Goal: Check status: Check status

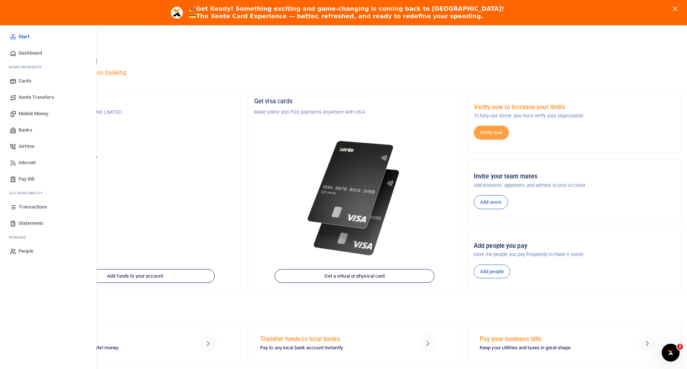
click at [42, 208] on span "Transactions" at bounding box center [33, 206] width 29 height 7
